Goal: Information Seeking & Learning: Learn about a topic

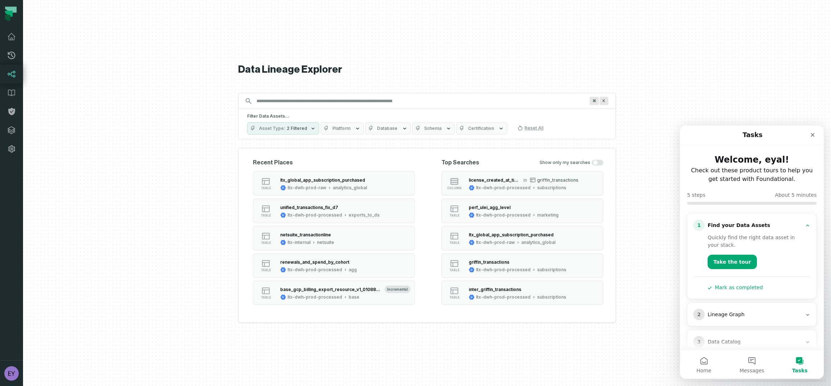
click at [335, 102] on input "Discovery Provider cmdk menu" at bounding box center [420, 101] width 337 height 12
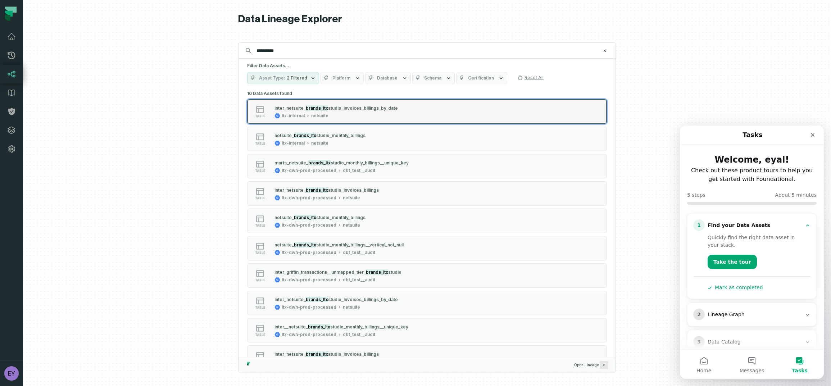
type input "**********"
click at [356, 111] on div "inter_netsui te_ brands_ltx studio_invoices_billings_by_date" at bounding box center [336, 107] width 123 height 7
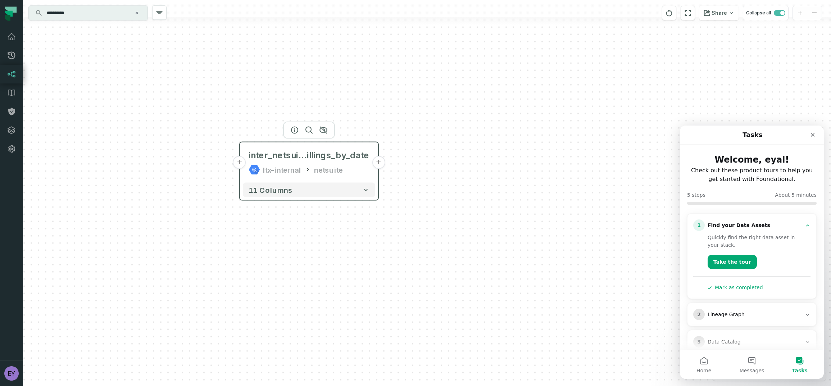
drag, startPoint x: 483, startPoint y: 167, endPoint x: 365, endPoint y: 145, distance: 120.0
click at [365, 145] on div "inter_netsuite_brands_ltxstudio_invoices_b illings_by_date ltx-internal netsuite" at bounding box center [309, 162] width 132 height 35
click at [378, 162] on button "+" at bounding box center [378, 162] width 13 height 13
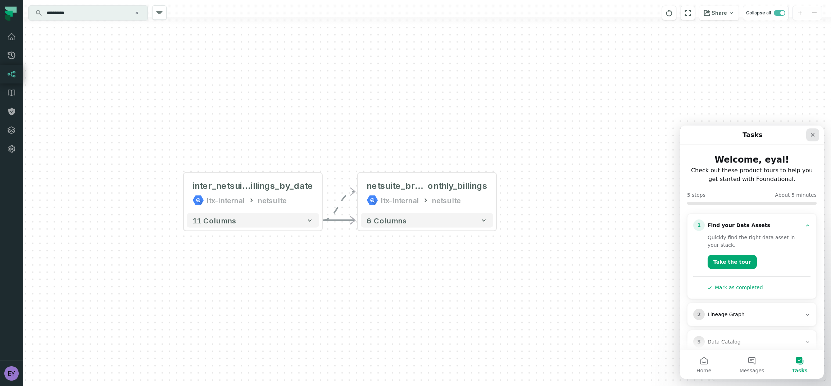
click at [816, 135] on div "Close" at bounding box center [812, 134] width 13 height 13
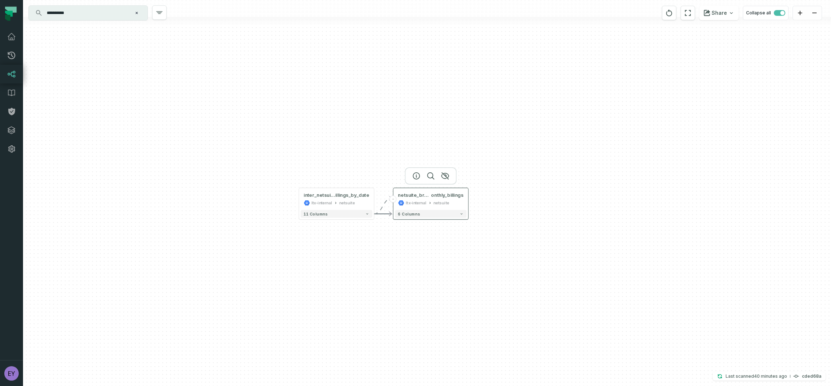
drag, startPoint x: 488, startPoint y: 199, endPoint x: 439, endPoint y: 199, distance: 48.6
click at [439, 200] on div "ltx-internal netsuite" at bounding box center [430, 203] width 65 height 6
click at [278, 199] on button "+" at bounding box center [278, 198] width 7 height 7
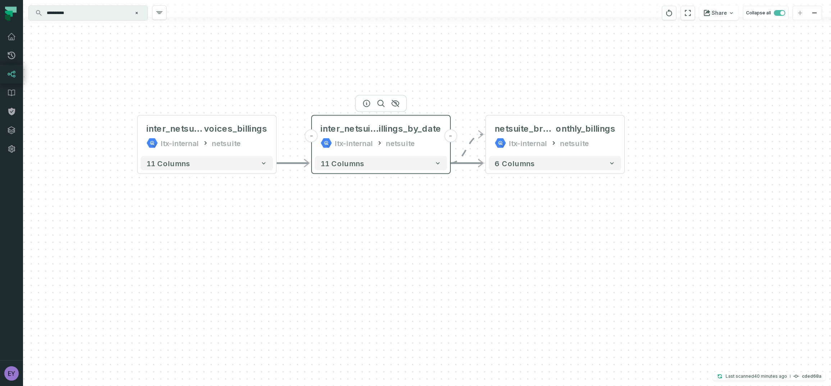
drag, startPoint x: 595, startPoint y: 189, endPoint x: 389, endPoint y: 136, distance: 212.8
click at [389, 136] on div "inter_netsuite_brands_ltxstudio_invoices_b illings_by_date ltx-internal netsuite" at bounding box center [381, 136] width 132 height 35
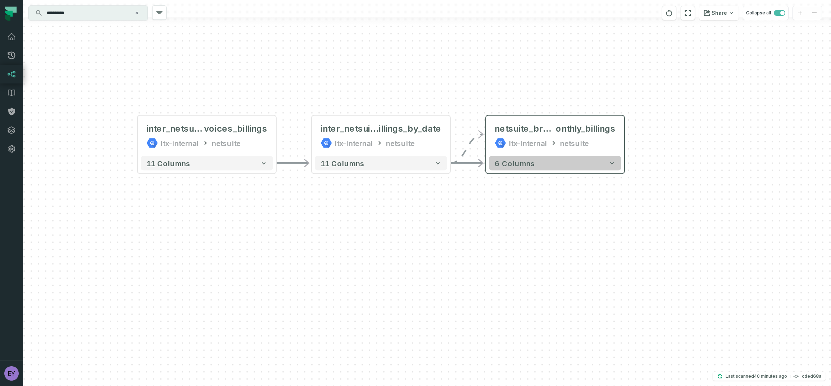
click at [565, 161] on button "6 columns" at bounding box center [555, 163] width 132 height 14
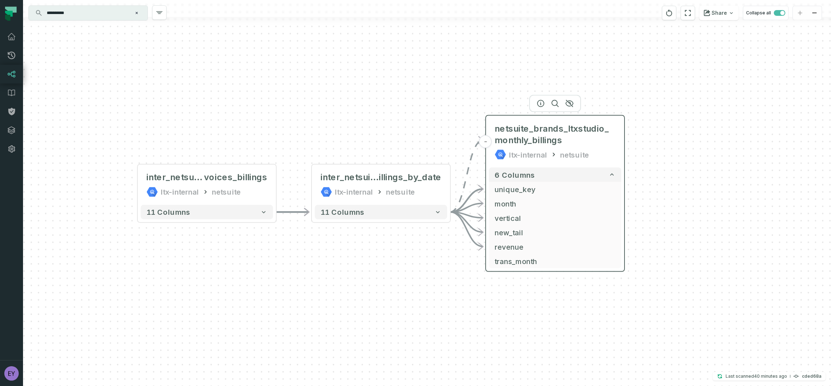
click at [621, 138] on div "netsuite_brands_ltxstudio_monthly_billings ltx-internal netsuite" at bounding box center [555, 142] width 132 height 46
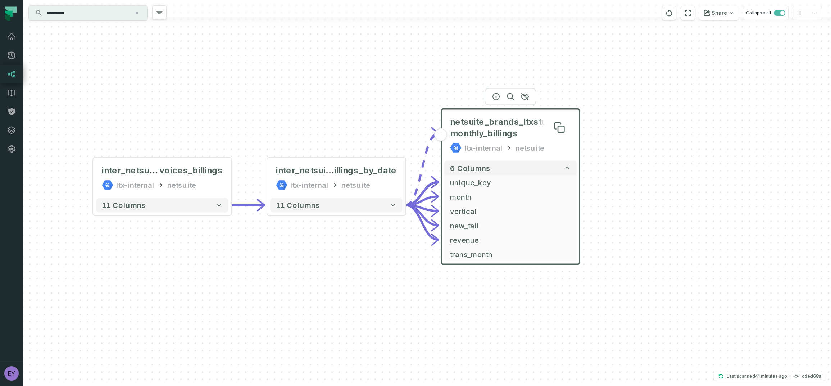
drag, startPoint x: 543, startPoint y: 126, endPoint x: 498, endPoint y: 119, distance: 45.9
click at [498, 119] on span "netsuite_brands_ltxstudio_monthly_billings" at bounding box center [510, 127] width 121 height 23
click at [579, 260] on div "6 columns - unique_key - month - vertical - new_tail - revenue trans_month" at bounding box center [511, 210] width 138 height 106
click at [137, 14] on icon "Clear search query" at bounding box center [137, 13] width 4 height 4
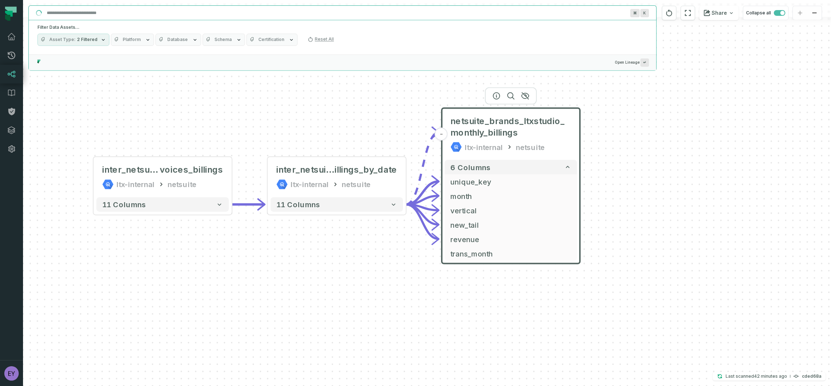
click at [104, 15] on input "Discovery Provider cmdk menu" at bounding box center [335, 13] width 587 height 12
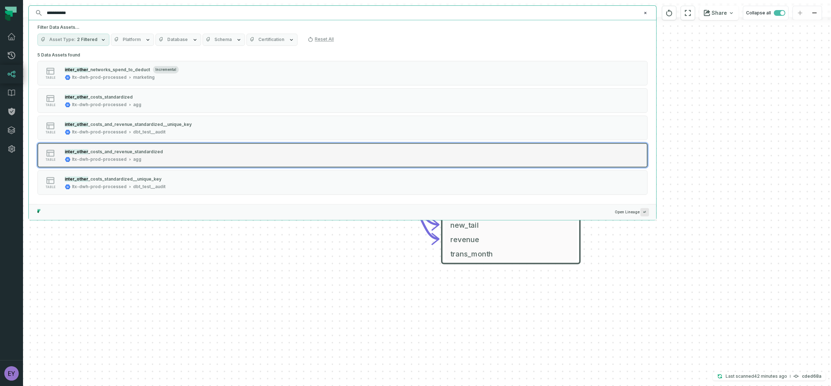
type input "**********"
click at [152, 152] on span "_costs_and_revenue_standardized" at bounding box center [125, 151] width 75 height 5
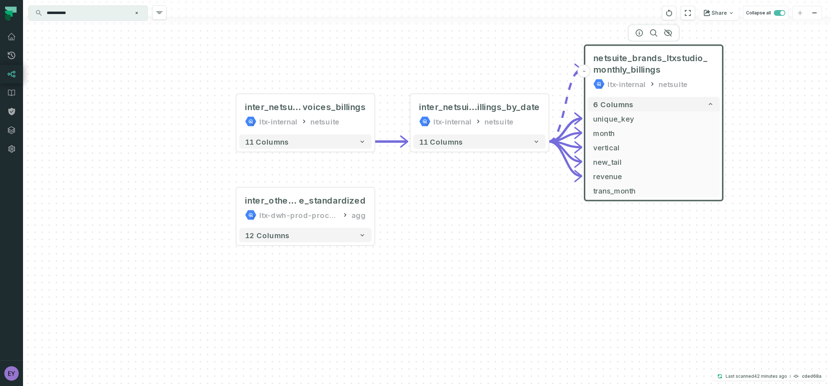
drag, startPoint x: 591, startPoint y: 210, endPoint x: 470, endPoint y: 233, distance: 123.8
click at [470, 233] on div "+ inter_netsuite_brands_ltxstudio_in voices_billings ltx-internal netsuite - 11…" at bounding box center [427, 193] width 808 height 386
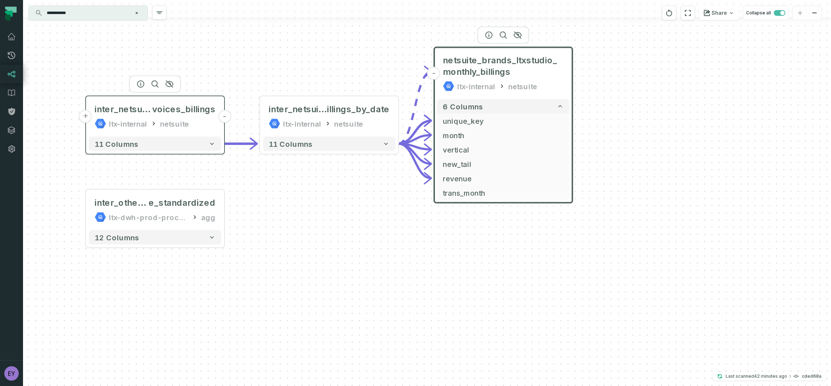
drag, startPoint x: 314, startPoint y: 116, endPoint x: 184, endPoint y: 118, distance: 129.9
click at [184, 118] on div "netsuite" at bounding box center [174, 124] width 29 height 12
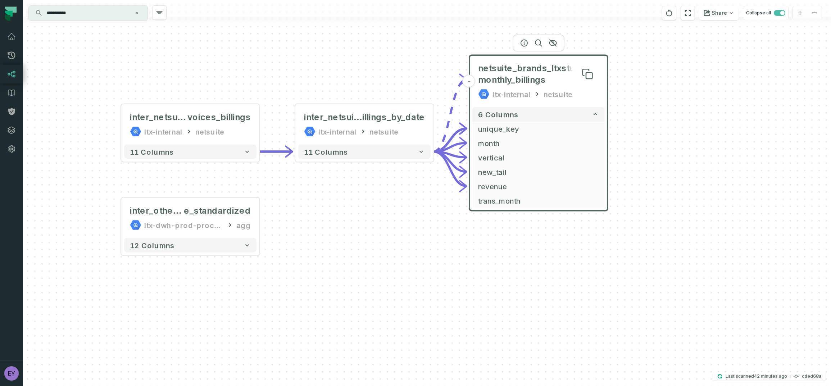
drag, startPoint x: 530, startPoint y: 59, endPoint x: 545, endPoint y: 65, distance: 16.6
click at [545, 65] on span "netsuite_brands_ltxstudio_monthly_billings" at bounding box center [538, 74] width 121 height 23
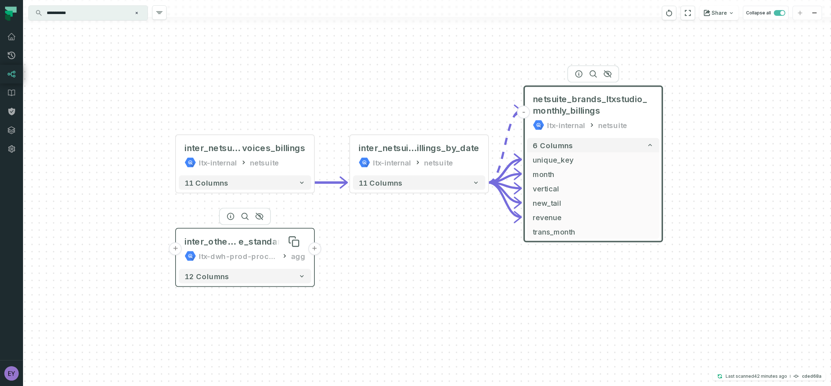
drag, startPoint x: 188, startPoint y: 207, endPoint x: 242, endPoint y: 238, distance: 62.8
click at [242, 238] on span "e_standardized" at bounding box center [272, 242] width 67 height 12
click at [177, 249] on button "+" at bounding box center [175, 248] width 13 height 13
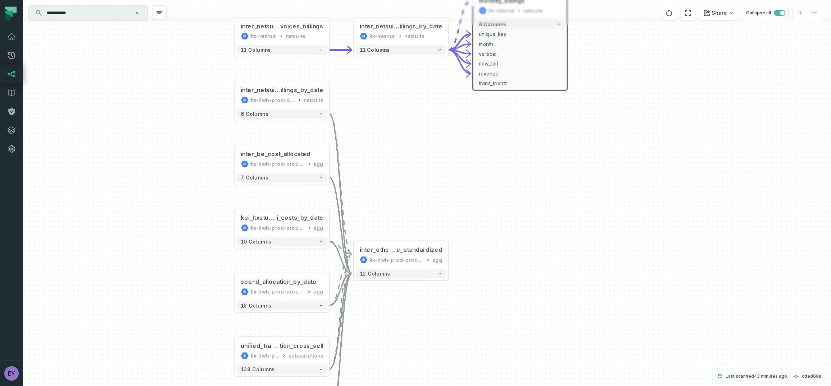
drag, startPoint x: 639, startPoint y: 140, endPoint x: 494, endPoint y: 172, distance: 148.6
click at [494, 172] on div "inter_netsuite_brands_ltxstudio_invoices_b illings_by_date ltx-dwh-prod-process…" at bounding box center [427, 193] width 808 height 386
click at [322, 114] on icon "button" at bounding box center [320, 113] width 5 height 5
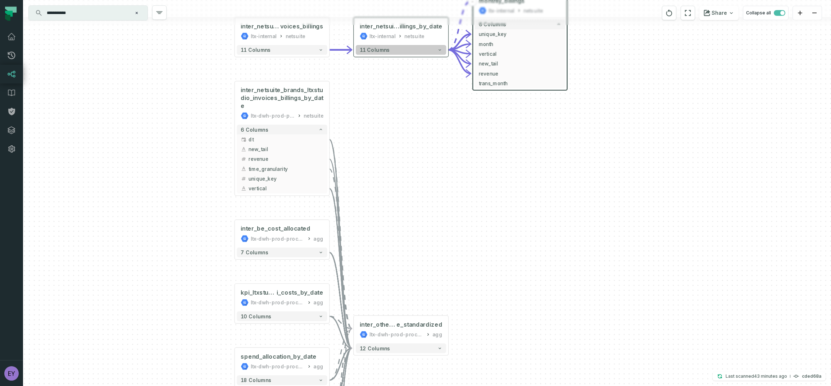
click at [440, 49] on icon "button" at bounding box center [440, 49] width 5 height 5
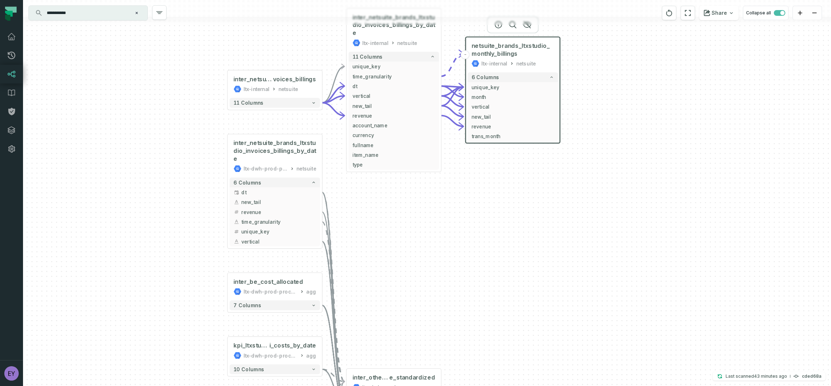
drag, startPoint x: 562, startPoint y: 254, endPoint x: 554, endPoint y: 245, distance: 11.5
click at [554, 245] on div "inter_netsuite_brands_ltxstudio_invoices_billings_by_date ltx-dwh-prod-processe…" at bounding box center [427, 193] width 808 height 386
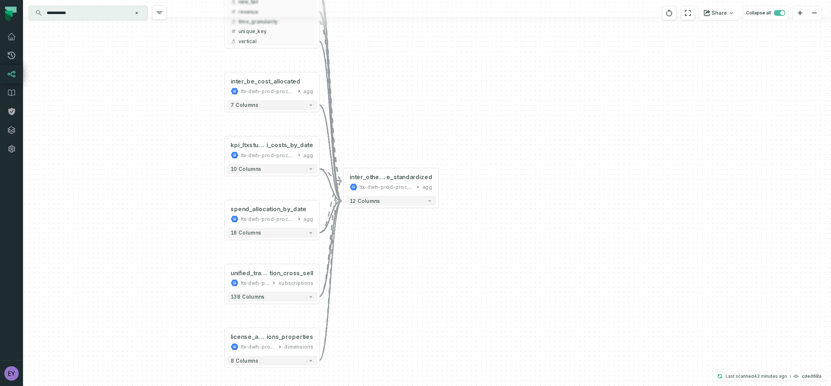
drag, startPoint x: 526, startPoint y: 299, endPoint x: 528, endPoint y: 73, distance: 225.6
click at [528, 73] on div "inter_netsuite_brands_ltxstudio_invoices_billings_by_date ltx-dwh-prod-processe…" at bounding box center [427, 193] width 808 height 386
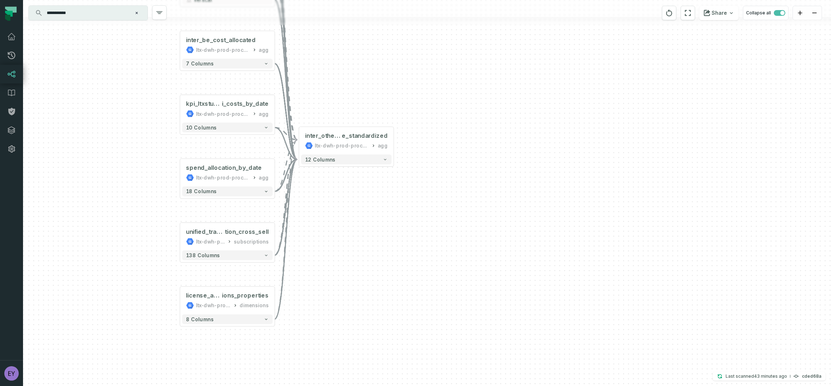
drag, startPoint x: 580, startPoint y: 228, endPoint x: 515, endPoint y: 317, distance: 110.0
click at [515, 317] on div "inter_netsuite_brands_ltxstudio_invoices_billings_by_date ltx-dwh-prod-processe…" at bounding box center [427, 193] width 808 height 386
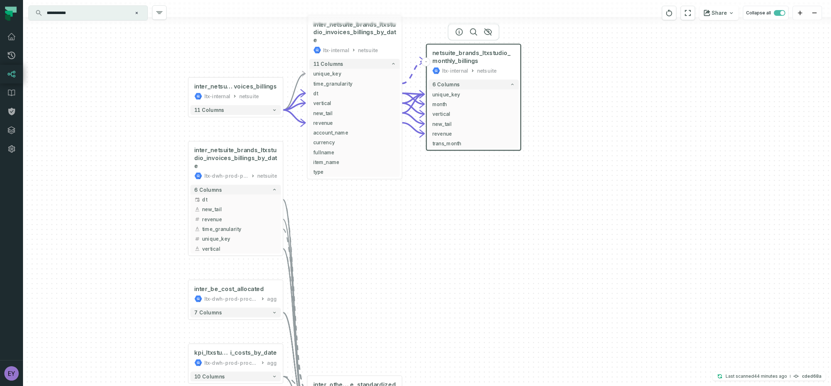
drag, startPoint x: 540, startPoint y: 133, endPoint x: 564, endPoint y: 268, distance: 137.0
click at [564, 268] on div "inter_netsuite_brands_ltxstudio_invoices_billings_by_date ltx-dwh-prod-processe…" at bounding box center [427, 193] width 808 height 386
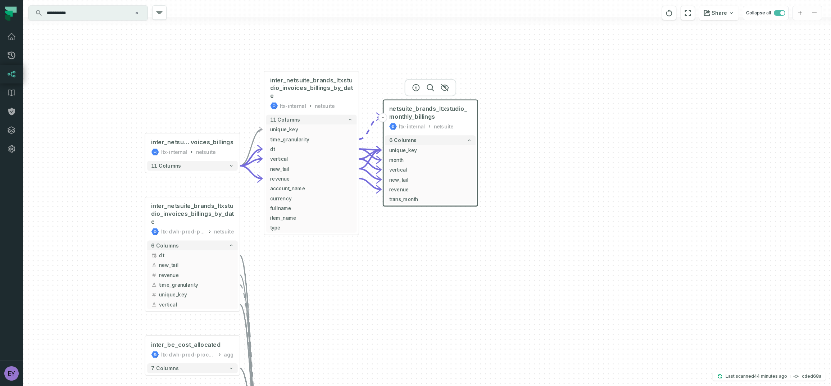
drag, startPoint x: 623, startPoint y: 201, endPoint x: 580, endPoint y: 257, distance: 70.5
click at [580, 257] on div "inter_netsuite_brands_ltxstudio_invoices_billings_by_date ltx-dwh-prod-processe…" at bounding box center [427, 193] width 808 height 386
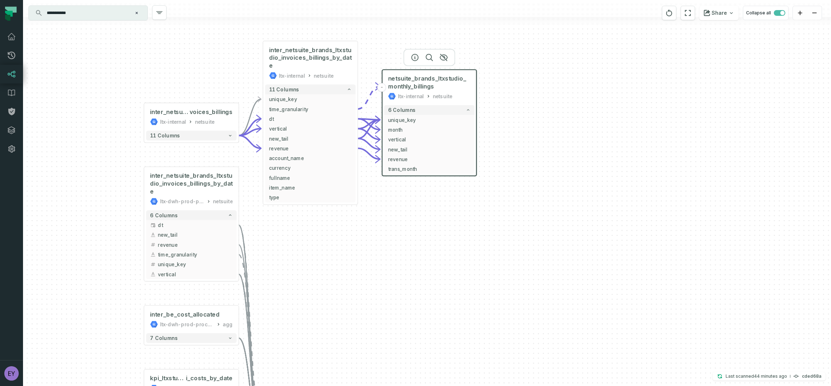
drag, startPoint x: 364, startPoint y: 308, endPoint x: 364, endPoint y: 240, distance: 67.6
click at [364, 242] on div "inter_netsuite_brands_ltxstudio_invoices_billings_by_date ltx-dwh-prod-processe…" at bounding box center [427, 193] width 808 height 386
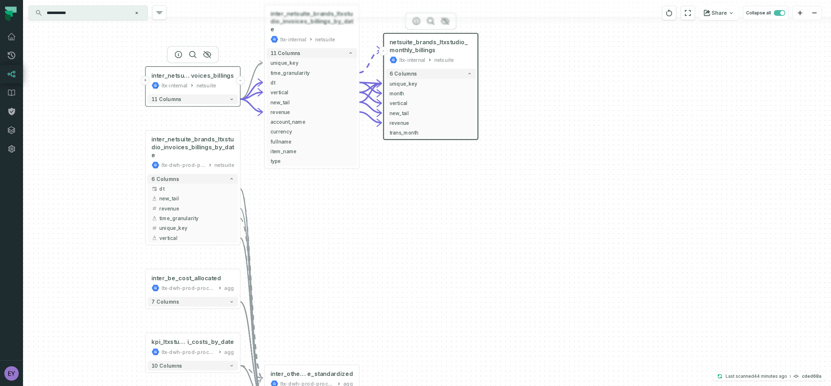
click at [240, 82] on button "-" at bounding box center [240, 80] width 9 height 9
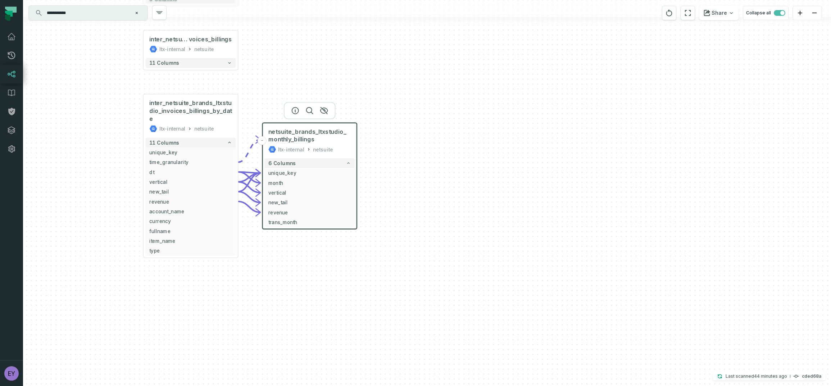
drag, startPoint x: 458, startPoint y: 286, endPoint x: 456, endPoint y: 250, distance: 36.0
click at [456, 250] on div "inter_netsuite_brands_ltxstudio_invoices_billings_by_date ltx-dwh-prod-processe…" at bounding box center [427, 193] width 808 height 386
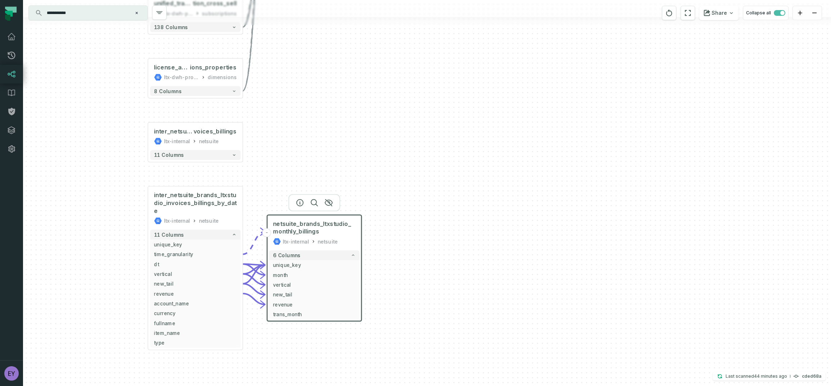
drag, startPoint x: 321, startPoint y: 276, endPoint x: 344, endPoint y: 353, distance: 80.9
click at [328, 367] on div "inter_netsuite_brands_ltxstudio_invoices_billings_by_date ltx-dwh-prod-processe…" at bounding box center [427, 193] width 808 height 386
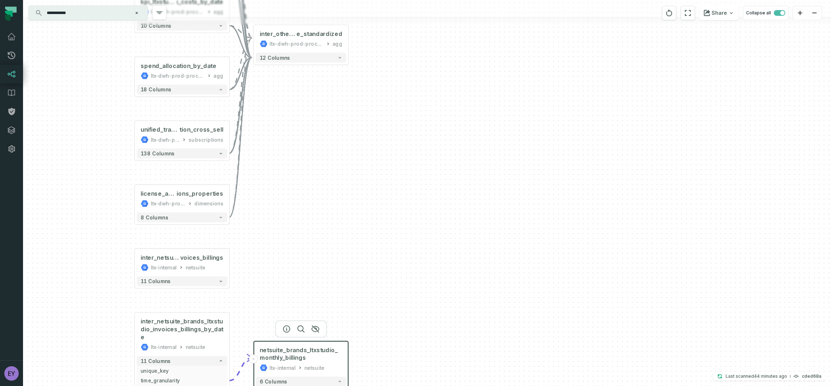
drag, startPoint x: 475, startPoint y: 181, endPoint x: 458, endPoint y: 302, distance: 122.1
click at [458, 316] on div "inter_netsuite_brands_ltxstudio_invoices_billings_by_date ltx-dwh-prod-processe…" at bounding box center [427, 193] width 808 height 386
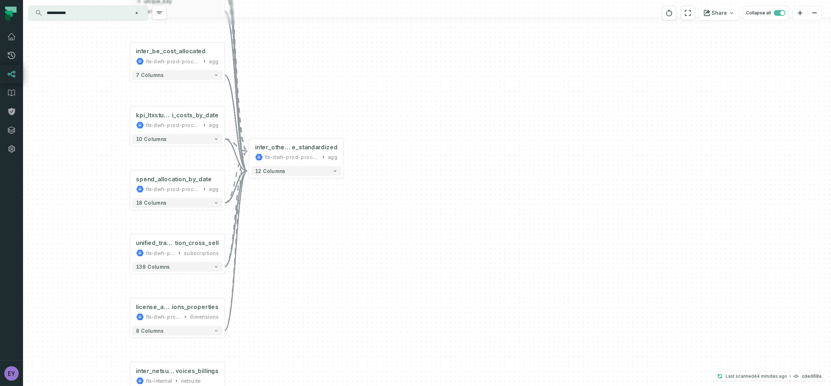
drag, startPoint x: 466, startPoint y: 188, endPoint x: 460, endPoint y: 318, distance: 130.7
click at [459, 323] on div "inter_netsuite_brands_ltxstudio_invoices_billings_by_date ltx-dwh-prod-processe…" at bounding box center [427, 193] width 808 height 386
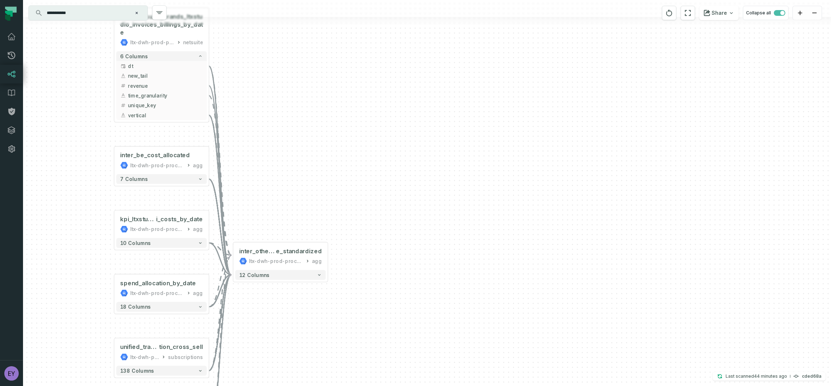
drag, startPoint x: 485, startPoint y: 184, endPoint x: 472, endPoint y: 258, distance: 75.3
click at [472, 258] on div "inter_netsuite_brands_ltxstudio_invoices_billings_by_date ltx-dwh-prod-processe…" at bounding box center [427, 193] width 808 height 386
click at [319, 276] on icon "button" at bounding box center [319, 274] width 5 height 5
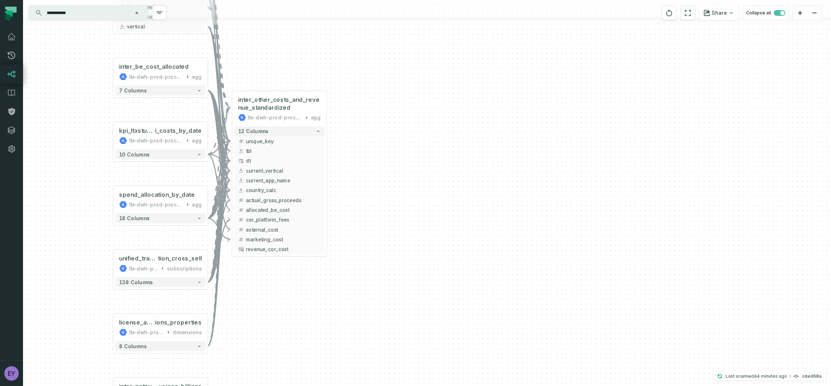
drag, startPoint x: 403, startPoint y: 290, endPoint x: 402, endPoint y: 138, distance: 151.5
click at [402, 138] on div "inter_netsuite_brands_ltxstudio_invoices_billings_by_date ltx-dwh-prod-processe…" at bounding box center [427, 193] width 808 height 386
click at [317, 250] on icon "button" at bounding box center [316, 249] width 4 height 4
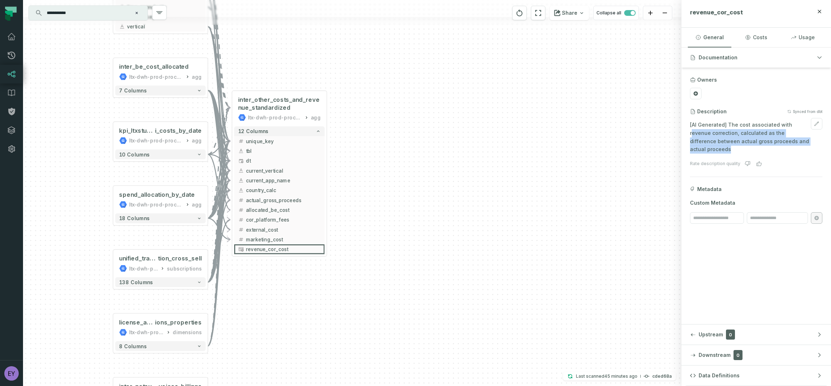
drag, startPoint x: 789, startPoint y: 124, endPoint x: 803, endPoint y: 140, distance: 20.9
click at [803, 140] on p "[AI Generated] The cost associated with revenue correction, calculated as the d…" at bounding box center [756, 137] width 132 height 33
click at [764, 130] on p "[AI Generated] The cost associated with revenue correction, calculated as the d…" at bounding box center [756, 137] width 132 height 33
drag, startPoint x: 743, startPoint y: 126, endPoint x: 768, endPoint y: 137, distance: 27.4
click at [768, 137] on p "[AI Generated] The cost associated with revenue correction, calculated as the d…" at bounding box center [756, 137] width 132 height 33
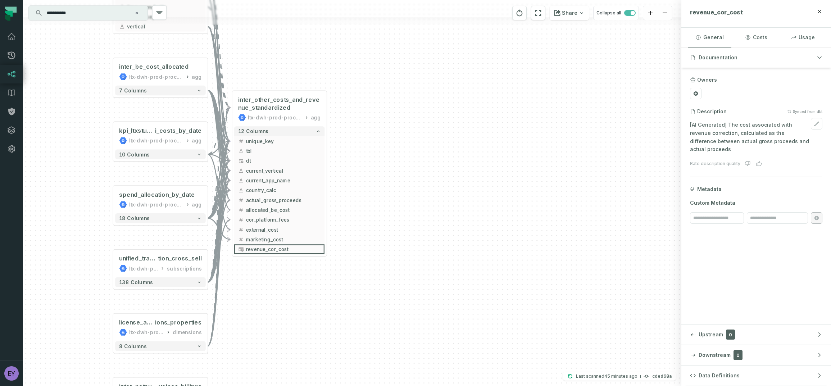
click at [775, 137] on p "[AI Generated] The cost associated with revenue correction, calculated as the d…" at bounding box center [756, 137] width 132 height 33
drag, startPoint x: 765, startPoint y: 133, endPoint x: 802, endPoint y: 143, distance: 38.6
click at [802, 143] on p "[AI Generated] The cost associated with revenue correction, calculated as the d…" at bounding box center [756, 137] width 132 height 33
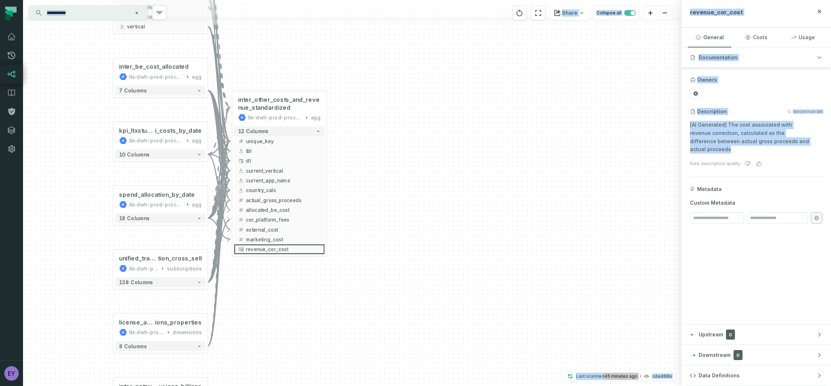
drag, startPoint x: 806, startPoint y: 142, endPoint x: 680, endPoint y: 126, distance: 127.3
click at [680, 126] on div "inter_netsuite_brands_ltxstudio_invoices_billings_by_date ltx-dwh-prod-processe…" at bounding box center [427, 193] width 808 height 386
click at [742, 127] on p "[AI Generated] The cost associated with revenue correction, calculated as the d…" at bounding box center [756, 137] width 132 height 33
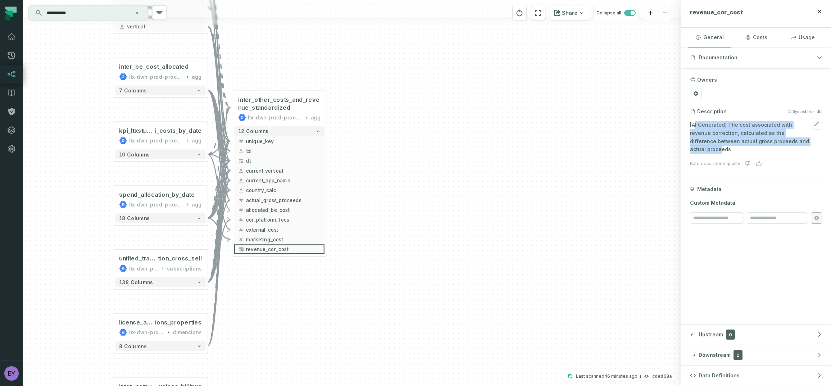
drag, startPoint x: 785, startPoint y: 143, endPoint x: 694, endPoint y: 128, distance: 91.9
click at [694, 128] on p "[AI Generated] The cost associated with revenue correction, calculated as the d…" at bounding box center [756, 137] width 132 height 33
click at [262, 237] on span "marketing_cost" at bounding box center [283, 239] width 75 height 7
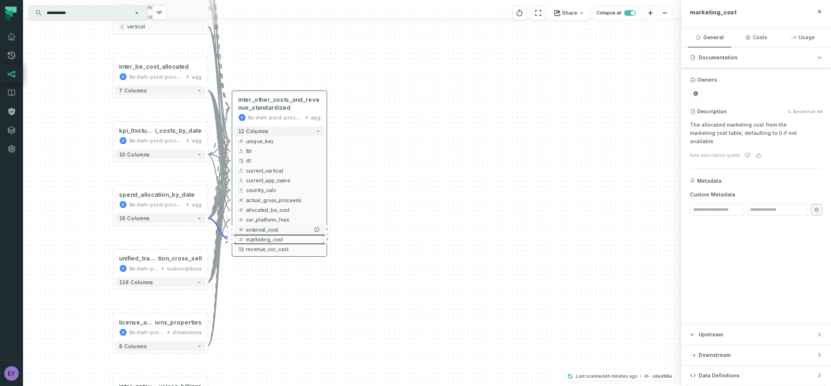
click at [263, 233] on span "external_cost" at bounding box center [283, 229] width 75 height 7
click at [260, 249] on span "revenue_cor_cost" at bounding box center [283, 249] width 75 height 7
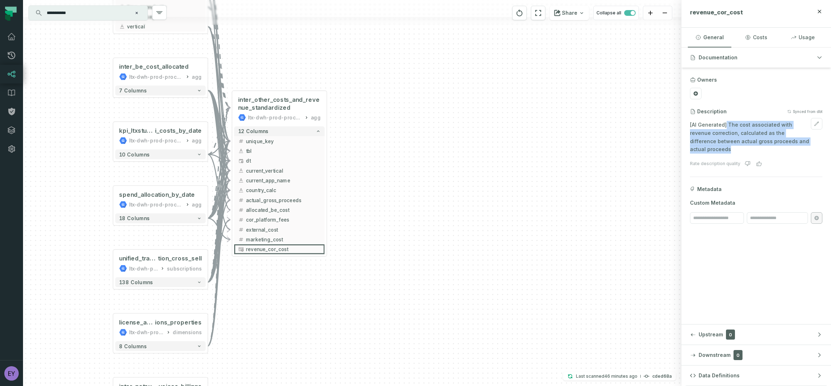
drag, startPoint x: 727, startPoint y: 122, endPoint x: 799, endPoint y: 139, distance: 73.7
click at [799, 139] on p "[AI Generated] The cost associated with revenue correction, calculated as the d…" at bounding box center [756, 137] width 132 height 33
click at [793, 138] on p "[AI Generated] The cost associated with revenue correction, calculated as the d…" at bounding box center [756, 137] width 132 height 33
click at [752, 135] on p "[AI Generated] The cost associated with revenue correction, calculated as the d…" at bounding box center [756, 137] width 132 height 33
drag, startPoint x: 801, startPoint y: 140, endPoint x: 689, endPoint y: 128, distance: 112.2
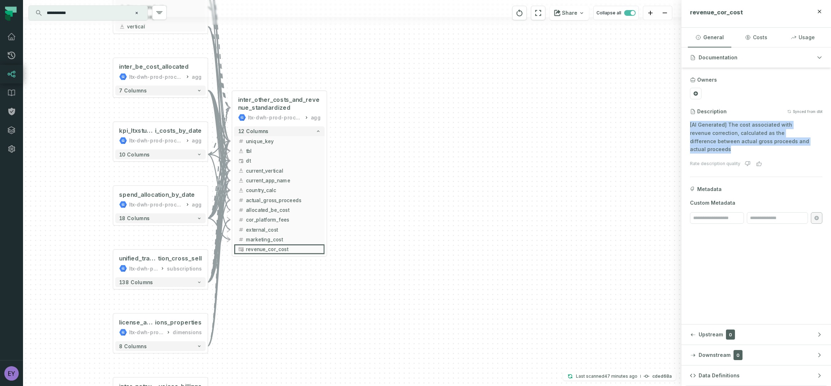
click at [689, 128] on section "Owners Description Synced from dbt [AI Generated] The cost associated with reve…" at bounding box center [756, 150] width 150 height 165
